Goal: Information Seeking & Learning: Learn about a topic

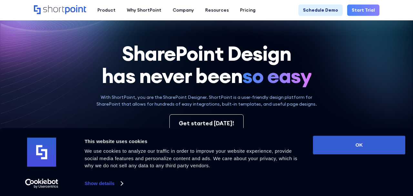
scroll to position [21, 0]
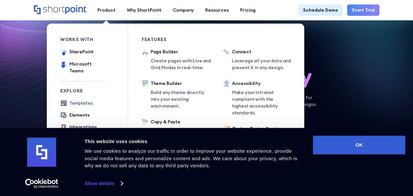
click at [81, 100] on div "Templates" at bounding box center [81, 103] width 24 height 7
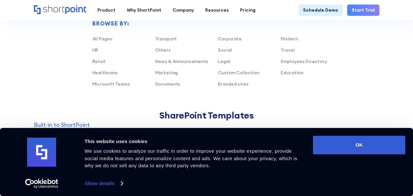
scroll to position [409, 0]
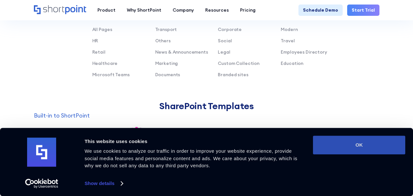
click at [342, 145] on button "OK" at bounding box center [359, 145] width 92 height 19
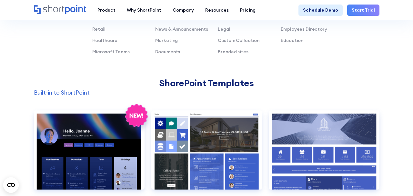
scroll to position [443, 0]
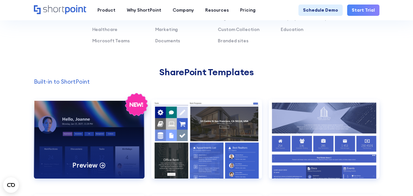
click at [96, 141] on div "Preview" at bounding box center [89, 138] width 111 height 79
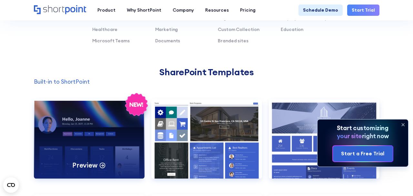
click at [96, 136] on div "Preview" at bounding box center [89, 138] width 111 height 79
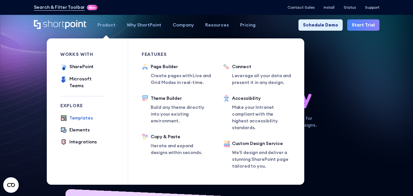
click at [87, 115] on div "Templates" at bounding box center [81, 118] width 24 height 7
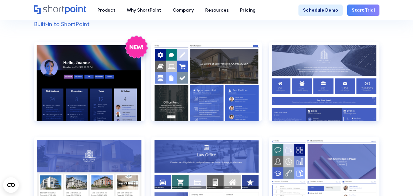
scroll to position [507, 0]
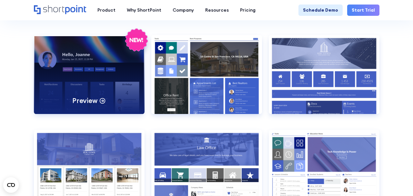
click at [99, 69] on div "Preview" at bounding box center [89, 74] width 111 height 79
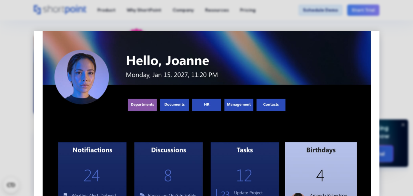
scroll to position [0, 0]
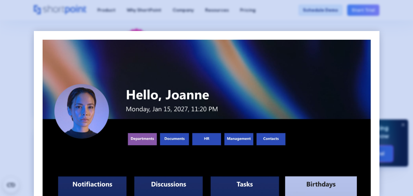
click at [384, 42] on div at bounding box center [206, 98] width 413 height 196
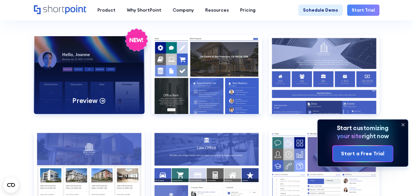
click at [96, 100] on p "Preview" at bounding box center [84, 100] width 25 height 9
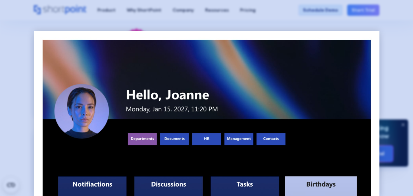
click at [406, 56] on div at bounding box center [206, 98] width 413 height 196
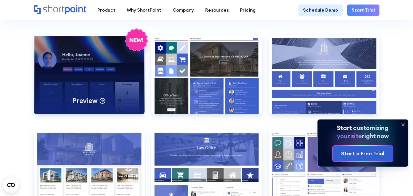
click at [128, 49] on icon at bounding box center [136, 43] width 32 height 32
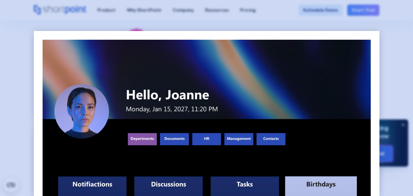
click at [386, 43] on div at bounding box center [206, 98] width 413 height 196
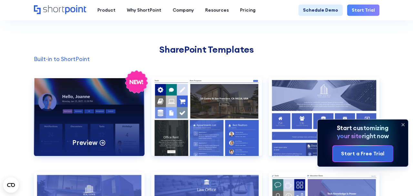
scroll to position [464, 0]
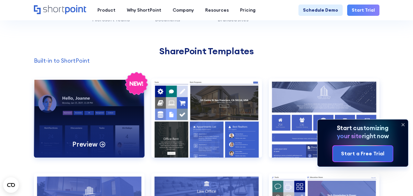
click at [135, 81] on icon at bounding box center [136, 83] width 14 height 4
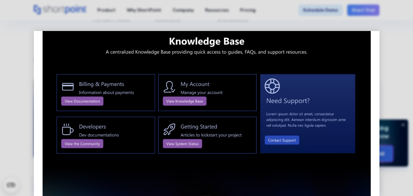
scroll to position [716, 0]
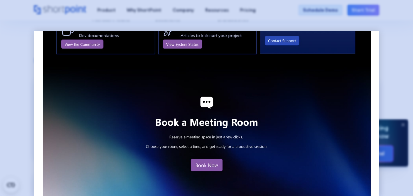
click at [387, 29] on div at bounding box center [206, 98] width 413 height 196
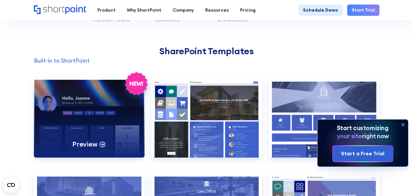
click at [82, 110] on div "Preview" at bounding box center [89, 117] width 111 height 79
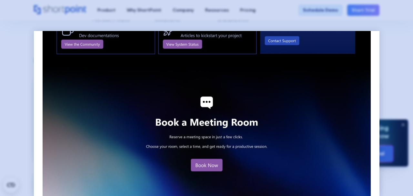
click at [385, 53] on div at bounding box center [206, 98] width 413 height 196
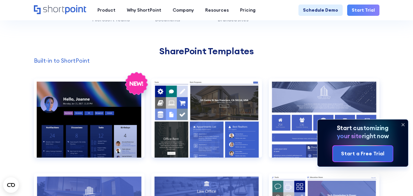
click at [403, 123] on icon at bounding box center [403, 124] width 10 height 10
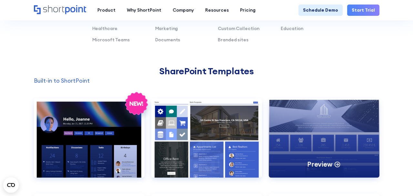
scroll to position [425, 0]
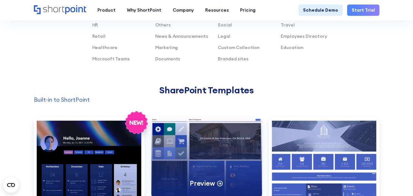
click at [221, 146] on div "Preview" at bounding box center [206, 157] width 111 height 79
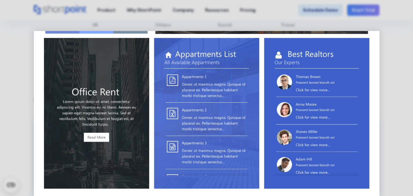
scroll to position [0, 0]
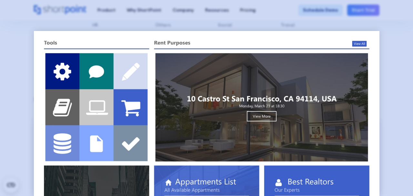
click at [400, 62] on div at bounding box center [206, 98] width 413 height 196
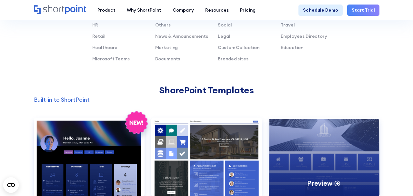
click at [310, 150] on div "Preview" at bounding box center [324, 157] width 111 height 79
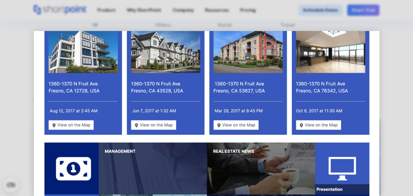
scroll to position [453, 0]
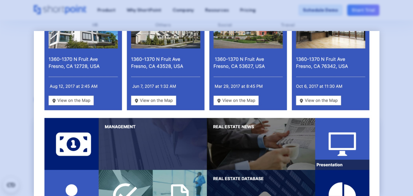
click at [396, 64] on div at bounding box center [206, 98] width 413 height 196
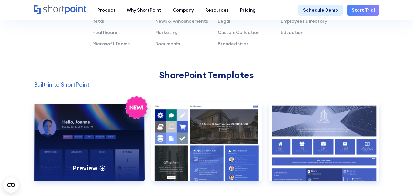
scroll to position [394, 0]
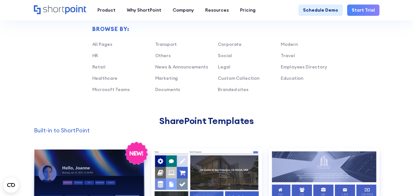
click at [67, 164] on div "Preview" at bounding box center [89, 187] width 111 height 79
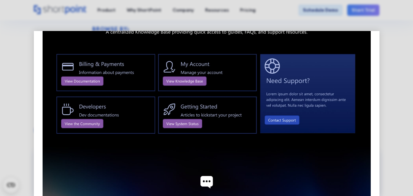
scroll to position [716, 0]
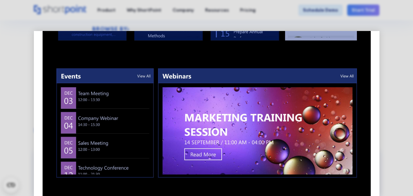
scroll to position [0, 0]
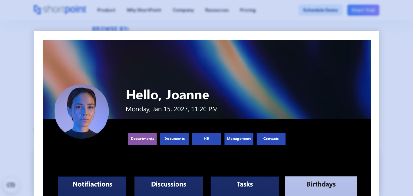
click at [381, 30] on div at bounding box center [206, 98] width 413 height 196
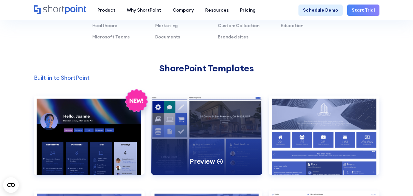
scroll to position [447, 0]
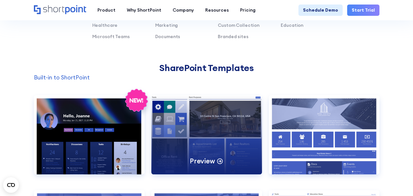
click at [219, 160] on icon at bounding box center [220, 160] width 7 height 7
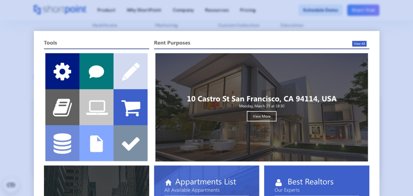
click at [408, 29] on div at bounding box center [206, 98] width 413 height 196
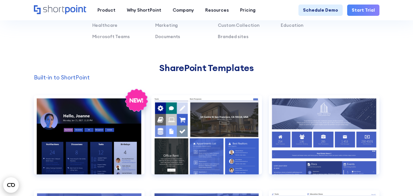
click at [12, 184] on icon "Open CMP widget" at bounding box center [11, 185] width 8 height 4
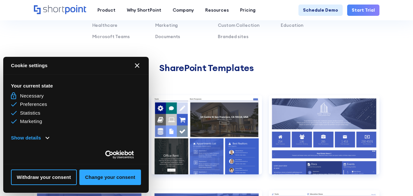
click at [135, 63] on button "[#WIDGET_ICON_CROSS#]" at bounding box center [136, 65] width 15 height 15
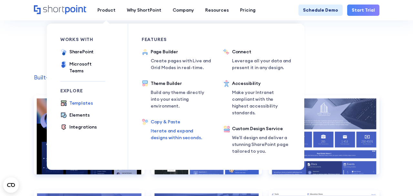
scroll to position [447, 0]
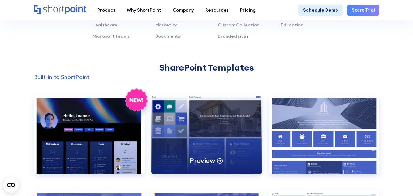
click at [212, 149] on div "Preview" at bounding box center [206, 134] width 111 height 79
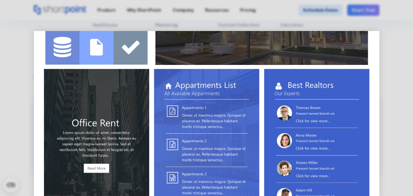
scroll to position [78, 0]
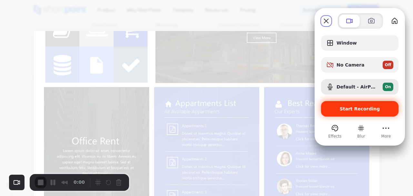
click at [357, 112] on div "Start Recording" at bounding box center [359, 108] width 77 height 15
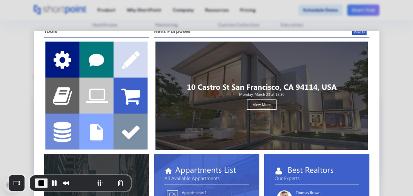
scroll to position [0, 0]
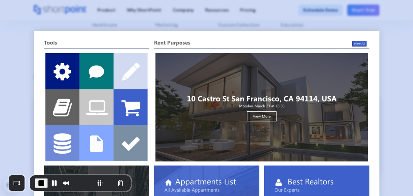
click at [397, 36] on div at bounding box center [206, 98] width 413 height 196
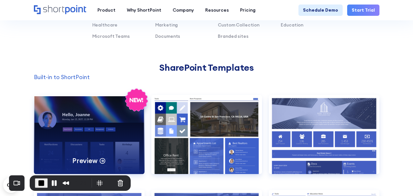
click at [96, 159] on p "Preview" at bounding box center [84, 160] width 25 height 9
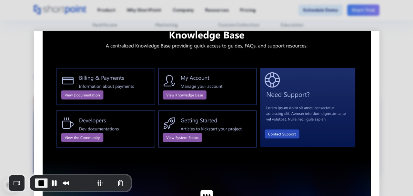
scroll to position [632, 0]
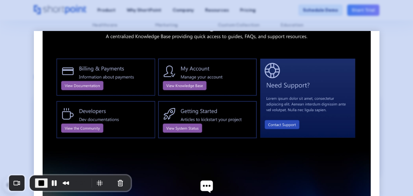
click at [393, 59] on div at bounding box center [206, 98] width 413 height 196
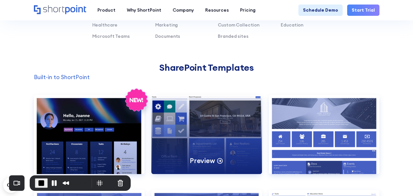
click at [206, 144] on div "Preview" at bounding box center [206, 134] width 111 height 79
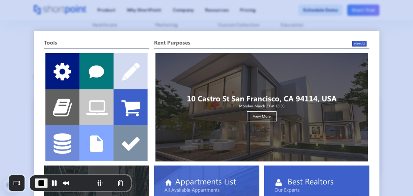
click at [397, 50] on div at bounding box center [206, 98] width 413 height 196
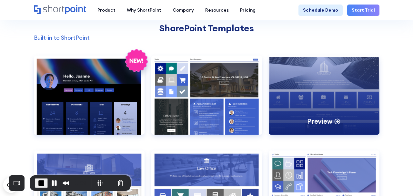
scroll to position [484, 0]
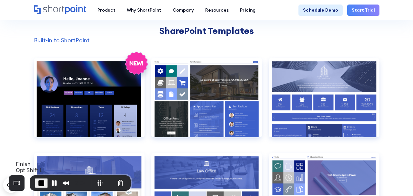
click at [42, 182] on span "End Recording" at bounding box center [41, 183] width 8 height 8
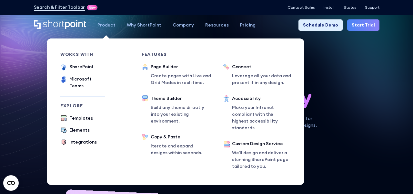
scroll to position [2, 0]
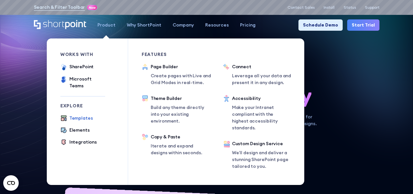
click at [79, 115] on div "Templates" at bounding box center [81, 118] width 24 height 7
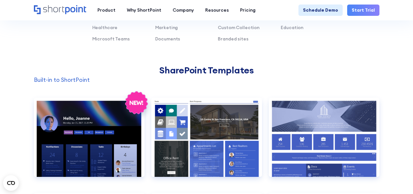
scroll to position [445, 0]
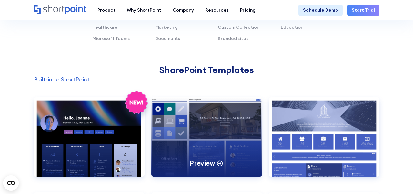
click at [154, 121] on div "Preview" at bounding box center [206, 136] width 111 height 79
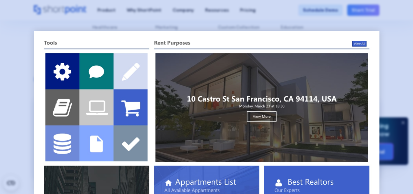
click at [351, 17] on div at bounding box center [206, 97] width 413 height 194
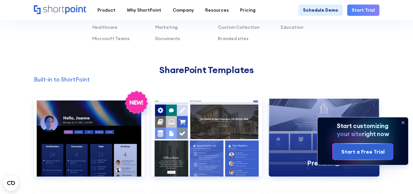
click at [294, 123] on div "Preview" at bounding box center [324, 136] width 111 height 79
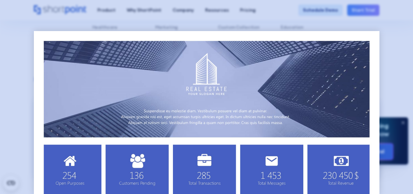
click at [398, 72] on div at bounding box center [206, 97] width 413 height 194
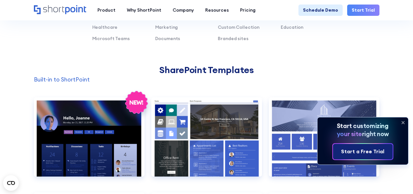
click at [380, 149] on div "Start a Free Trial" at bounding box center [362, 152] width 43 height 8
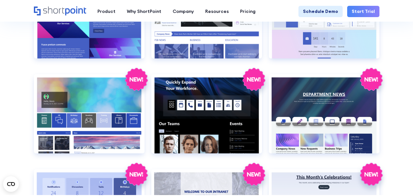
scroll to position [852, 0]
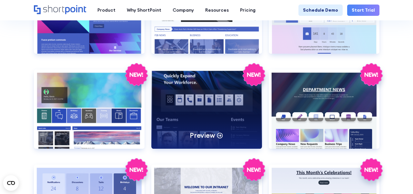
click at [213, 116] on div "Preview" at bounding box center [206, 108] width 111 height 79
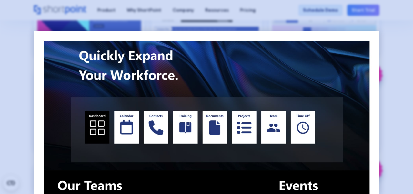
click at [407, 36] on div at bounding box center [206, 97] width 413 height 194
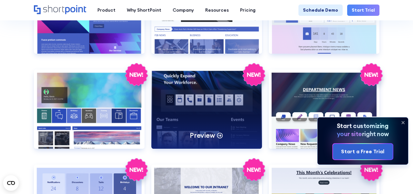
click at [206, 86] on div "Preview" at bounding box center [206, 108] width 111 height 79
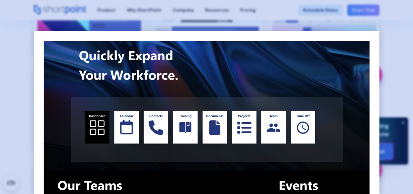
click at [399, 34] on div at bounding box center [206, 97] width 413 height 194
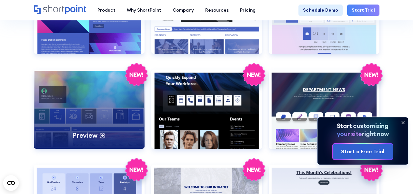
click at [136, 80] on icon at bounding box center [136, 74] width 22 height 23
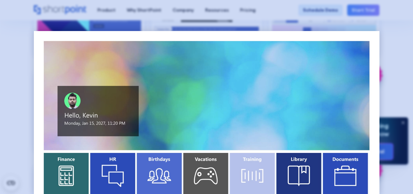
click at [395, 36] on div at bounding box center [206, 97] width 413 height 194
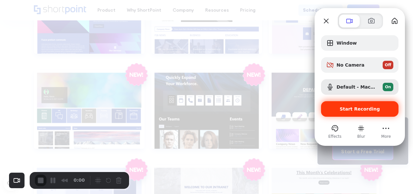
click at [351, 108] on span "Start Recording" at bounding box center [360, 108] width 40 height 5
